Goal: Transaction & Acquisition: Download file/media

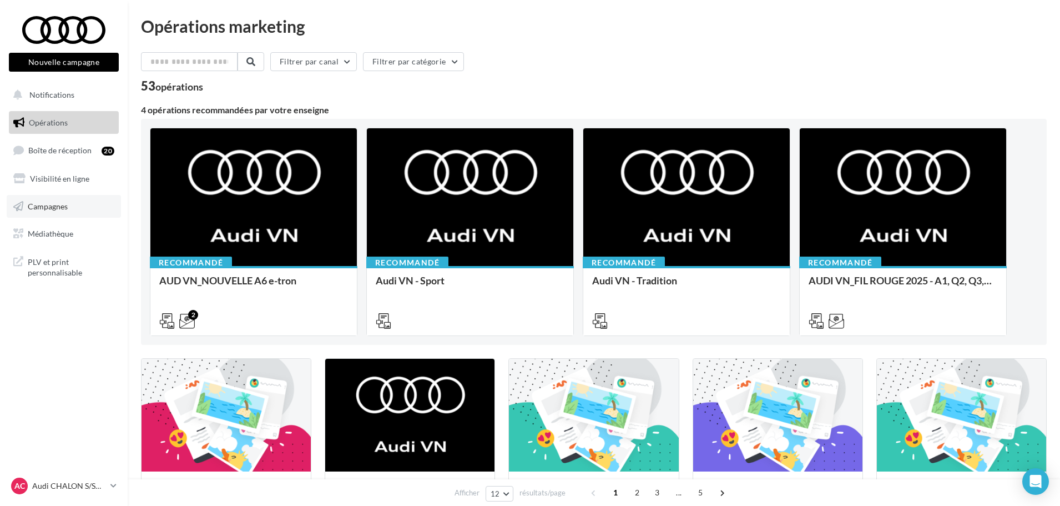
click at [54, 204] on span "Campagnes" at bounding box center [48, 205] width 40 height 9
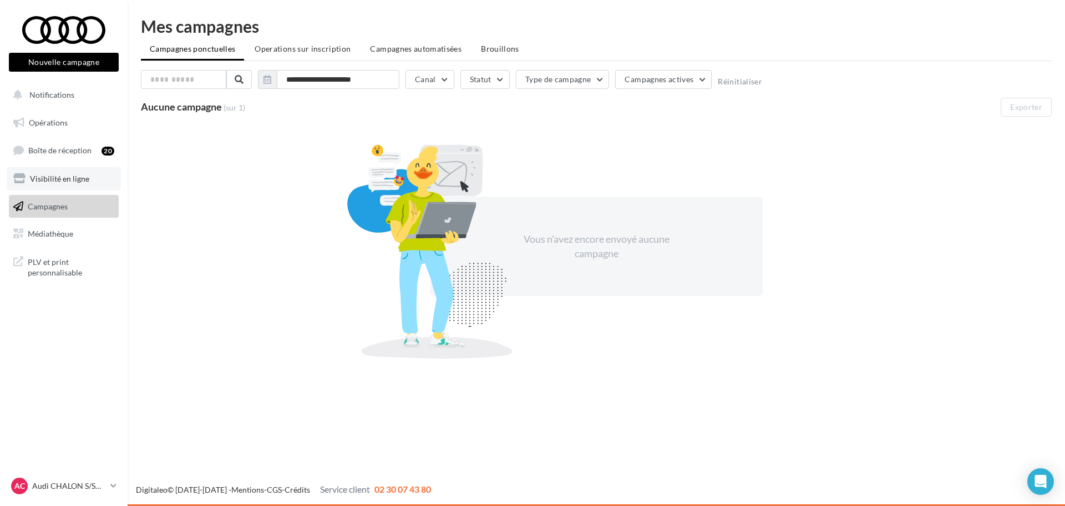
click at [64, 178] on span "Visibilité en ligne" at bounding box center [59, 178] width 59 height 9
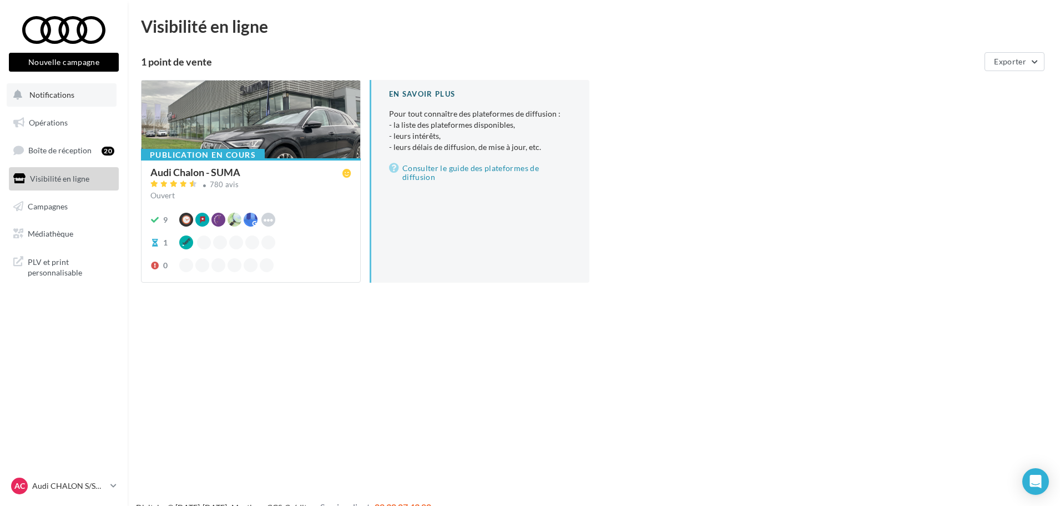
click at [67, 103] on button "Notifications" at bounding box center [62, 94] width 110 height 23
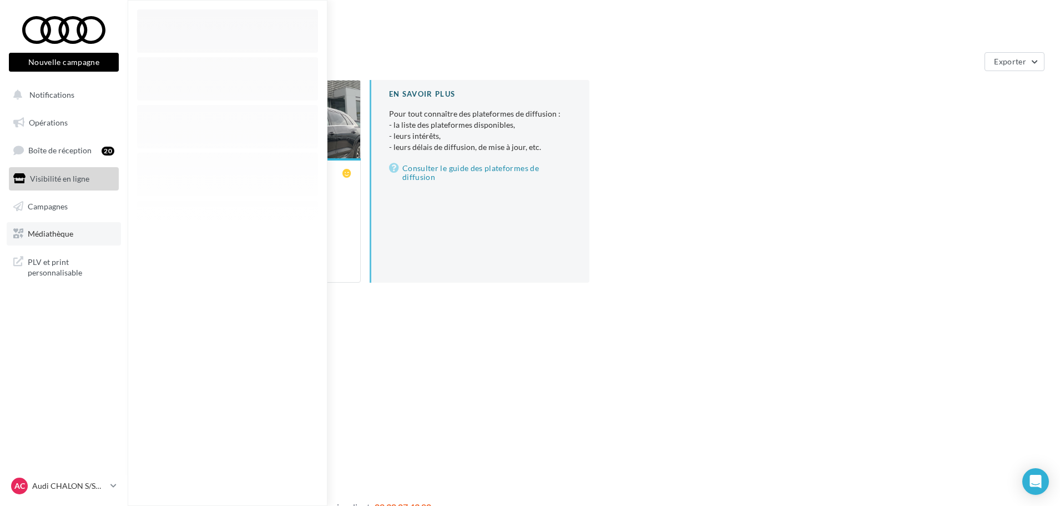
click at [52, 235] on span "Médiathèque" at bounding box center [51, 233] width 46 height 9
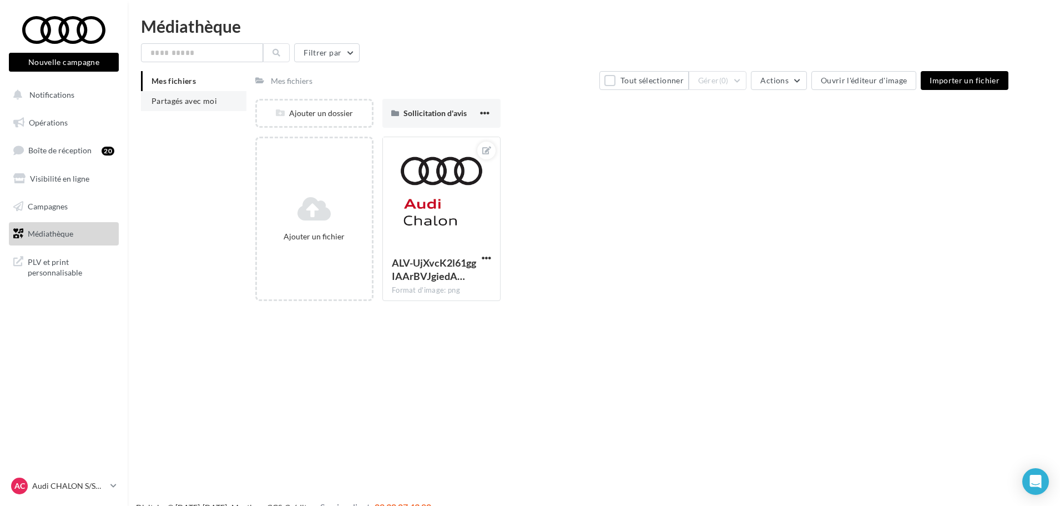
drag, startPoint x: 204, startPoint y: 97, endPoint x: 246, endPoint y: 97, distance: 42.2
click at [204, 97] on span "Partagés avec moi" at bounding box center [183, 100] width 65 height 9
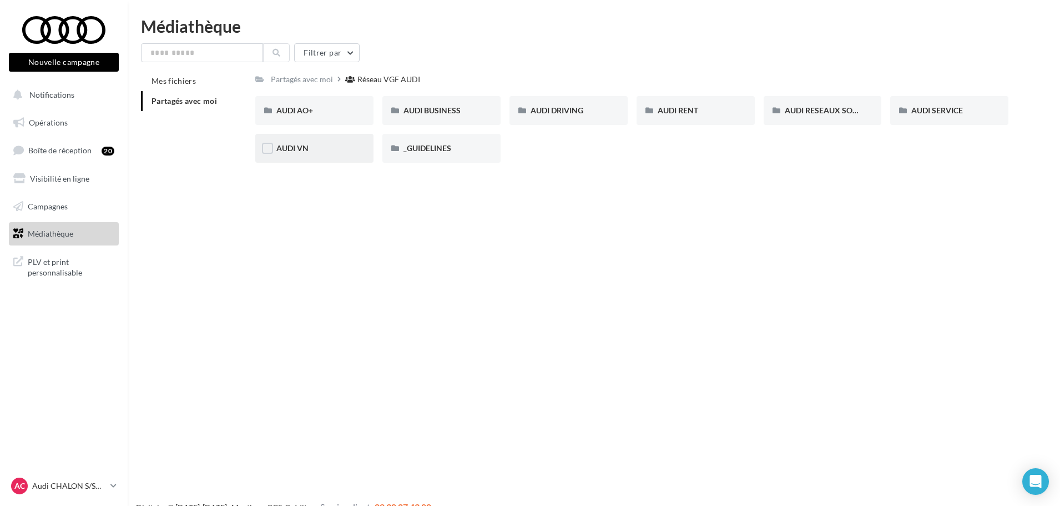
click at [291, 139] on div "AUDI VN" at bounding box center [314, 148] width 118 height 29
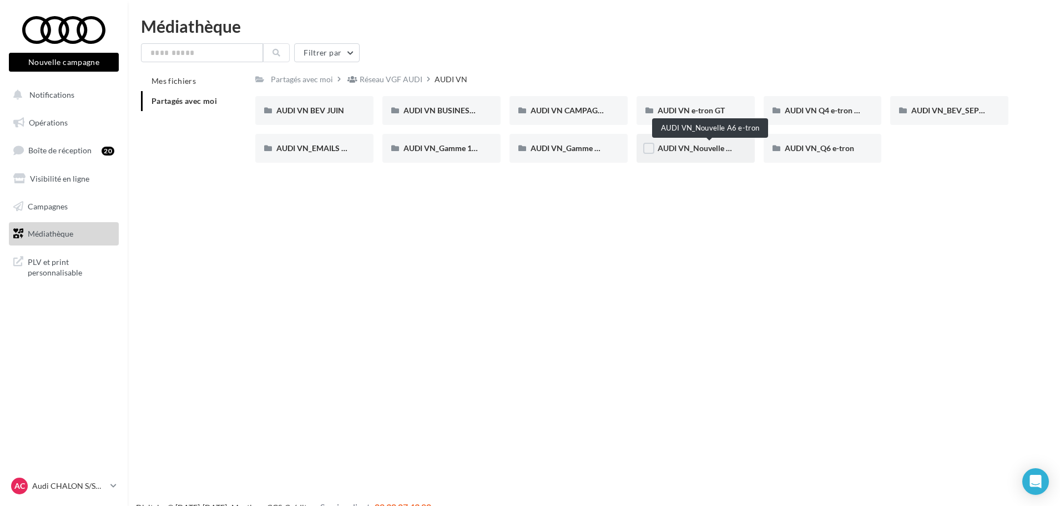
click at [695, 147] on span "AUDI VN_Nouvelle A6 e-tron" at bounding box center [709, 147] width 102 height 9
click at [223, 50] on input "text" at bounding box center [202, 52] width 122 height 19
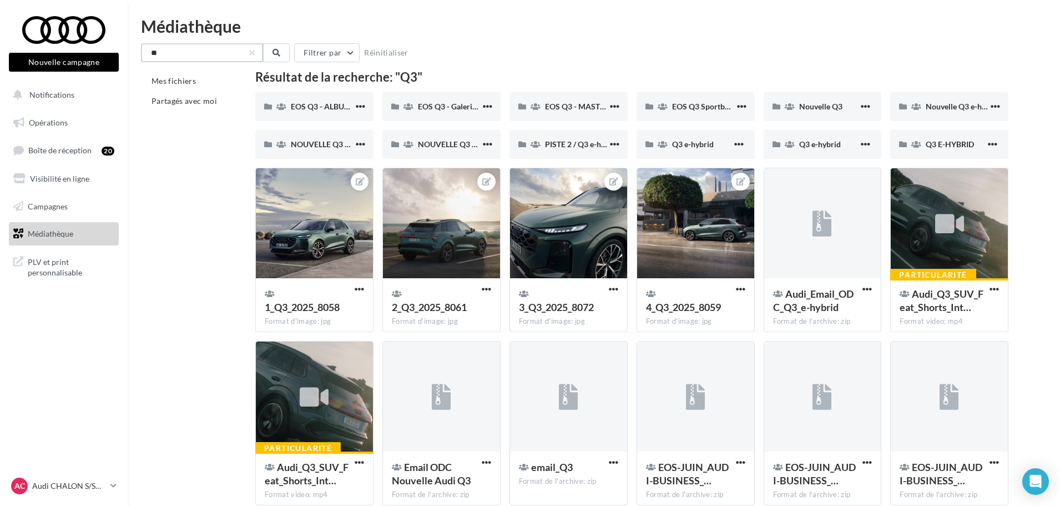
type input "**"
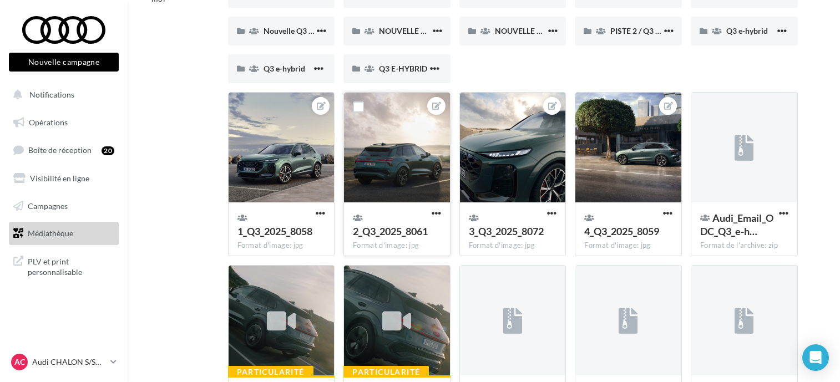
scroll to position [111, 0]
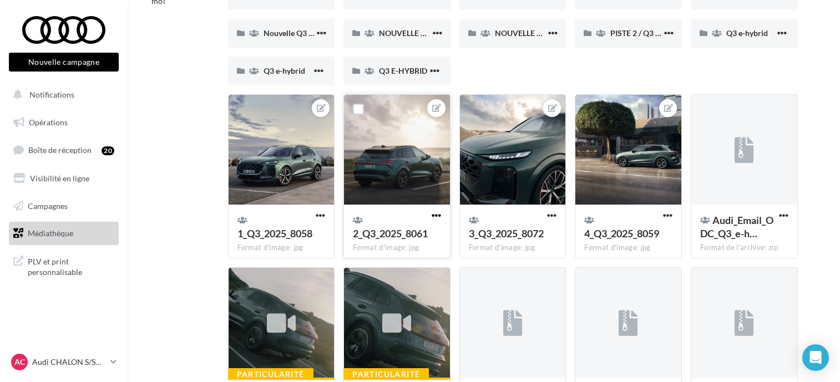
click at [434, 216] on span "button" at bounding box center [436, 215] width 9 height 9
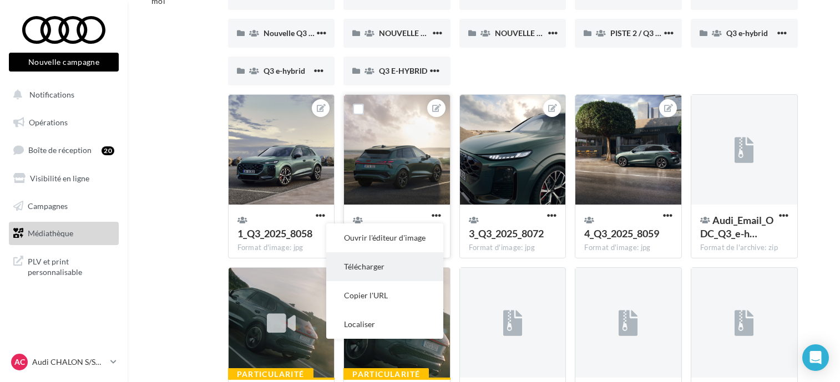
click at [401, 272] on button "Télécharger" at bounding box center [384, 266] width 117 height 29
